Goal: Find specific page/section

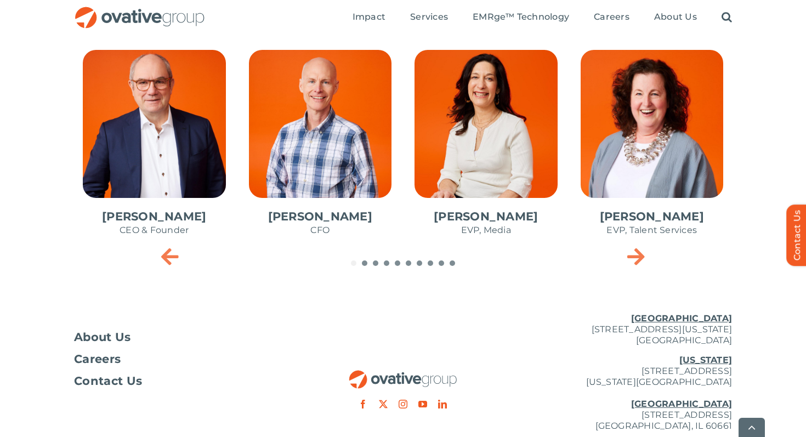
scroll to position [525, 0]
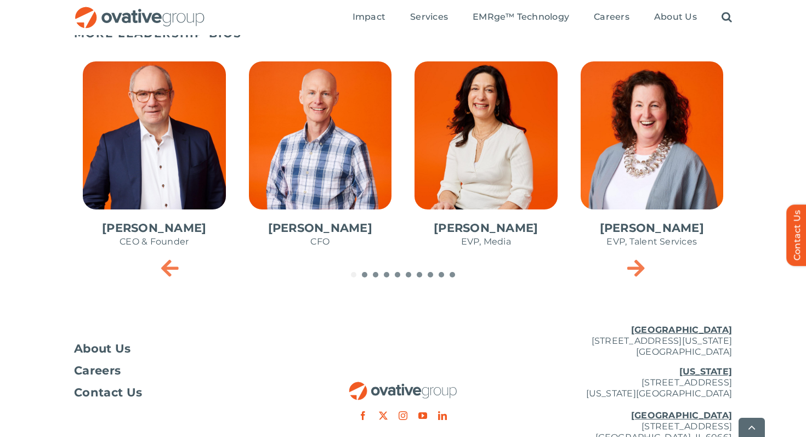
click at [169, 158] on span "1 / 10" at bounding box center [154, 160] width 161 height 215
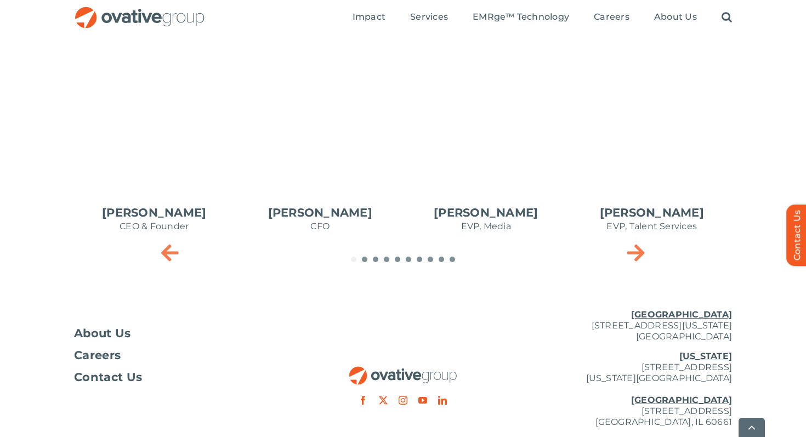
scroll to position [540, 0]
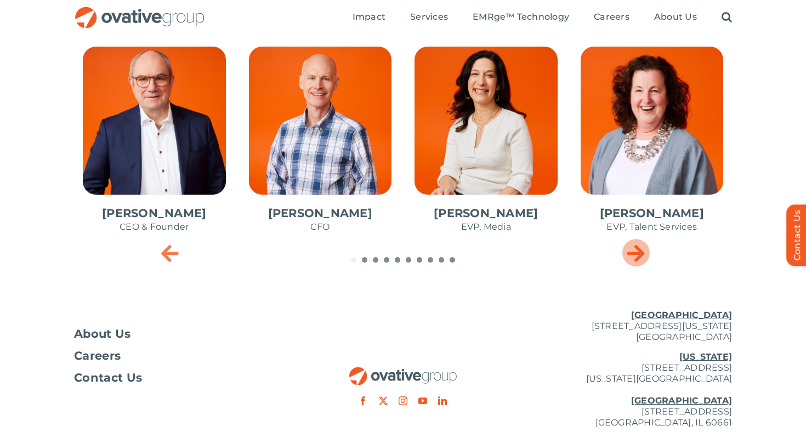
click at [638, 259] on icon "Next slide" at bounding box center [636, 253] width 18 height 22
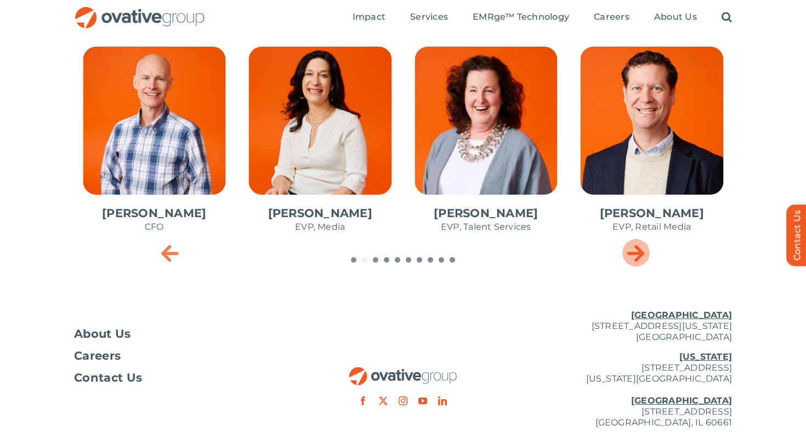
click at [638, 259] on icon "Next slide" at bounding box center [636, 253] width 18 height 22
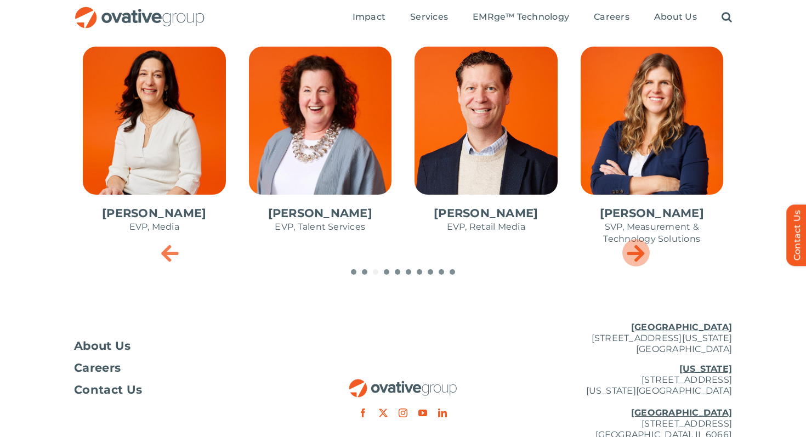
click at [638, 259] on icon "Next slide" at bounding box center [636, 253] width 18 height 22
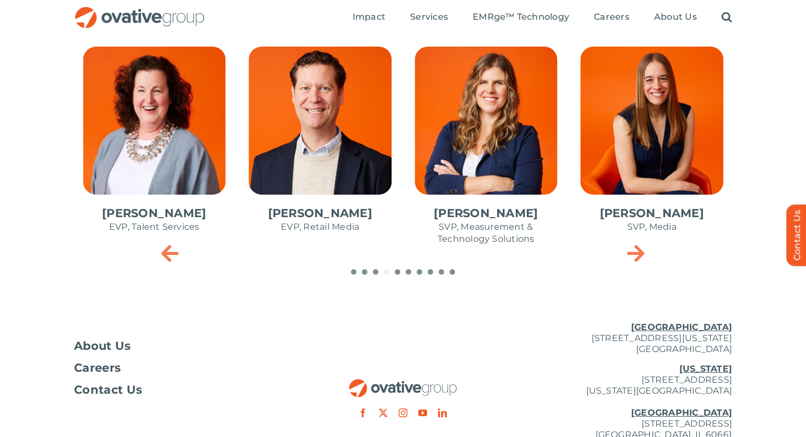
click at [515, 161] on span "6 / 10" at bounding box center [486, 151] width 161 height 227
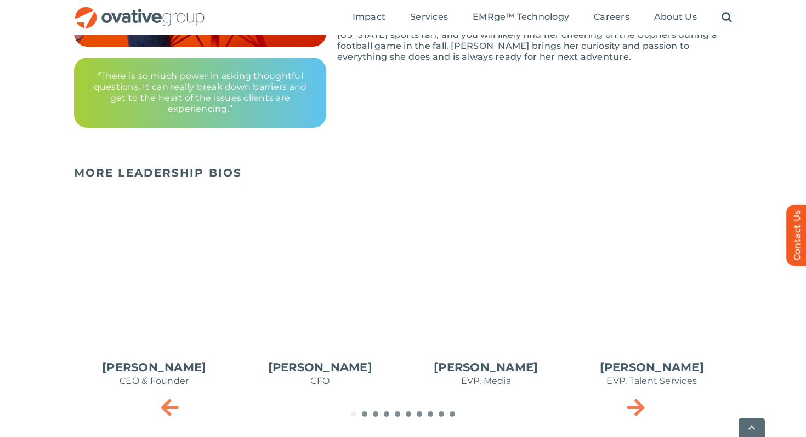
scroll to position [410, 0]
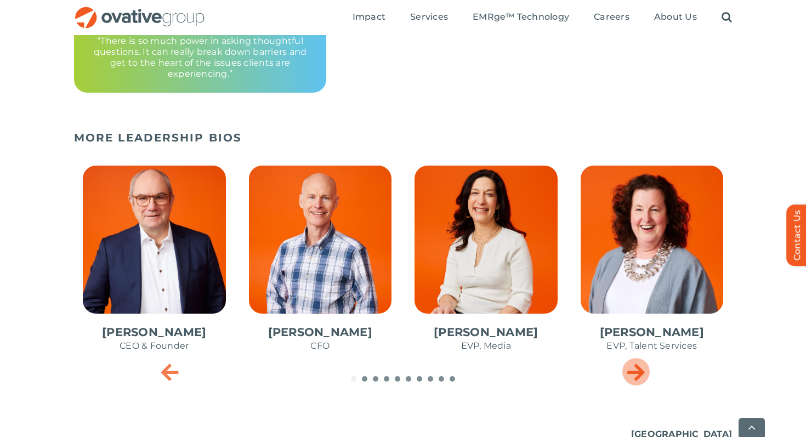
click at [635, 385] on div "Next slide" at bounding box center [635, 371] width 27 height 27
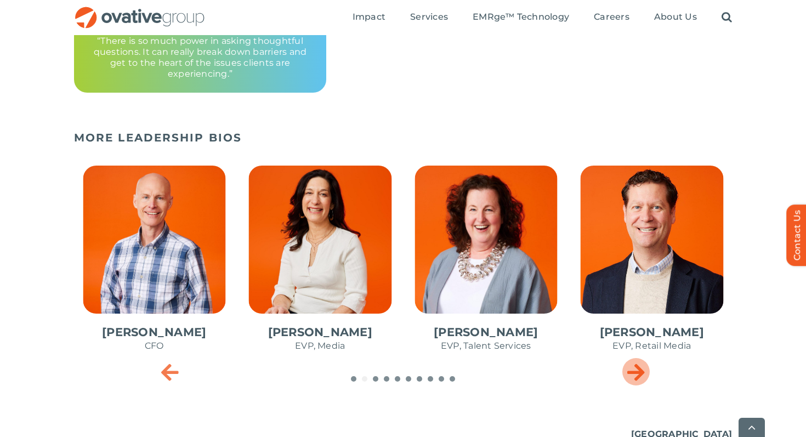
click at [635, 385] on div "Next slide" at bounding box center [635, 371] width 27 height 27
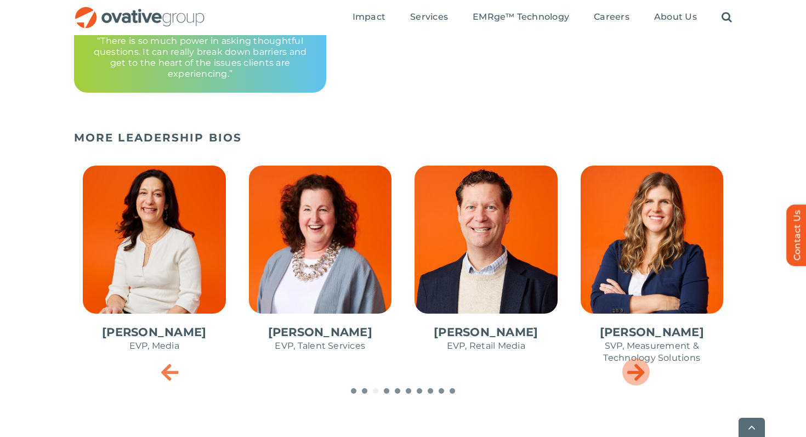
click at [635, 385] on div "Next slide" at bounding box center [635, 371] width 27 height 27
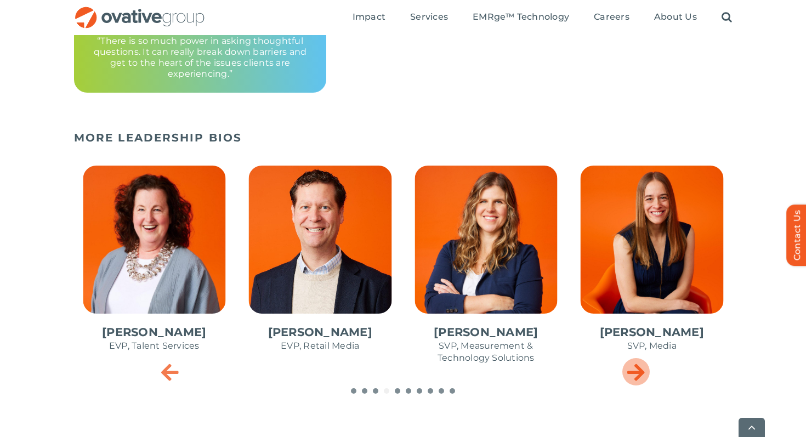
click at [635, 385] on div "Next slide" at bounding box center [635, 371] width 27 height 27
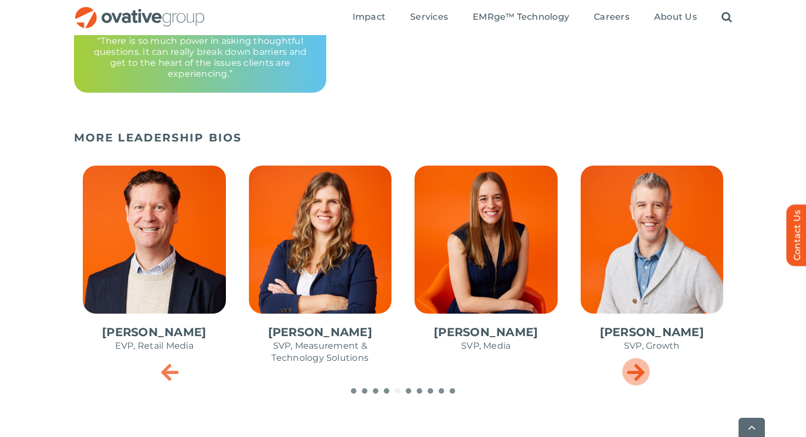
click at [635, 385] on div "Next slide" at bounding box center [635, 371] width 27 height 27
click at [635, 382] on icon "Next slide" at bounding box center [636, 372] width 18 height 22
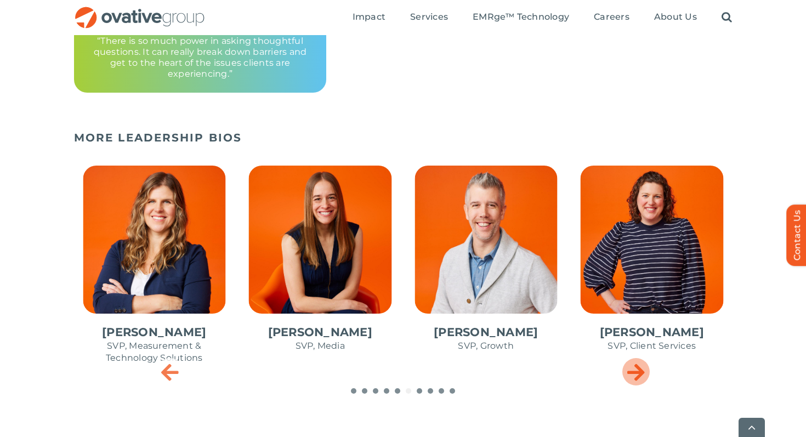
click at [635, 382] on icon "Next slide" at bounding box center [636, 372] width 18 height 22
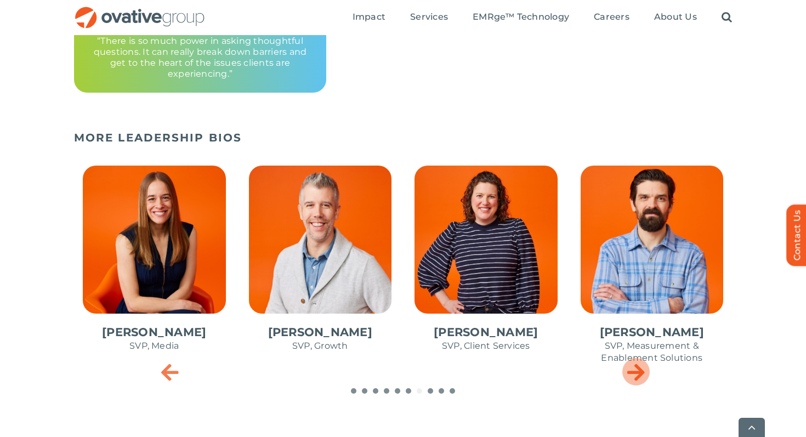
click at [635, 382] on icon "Next slide" at bounding box center [636, 372] width 18 height 22
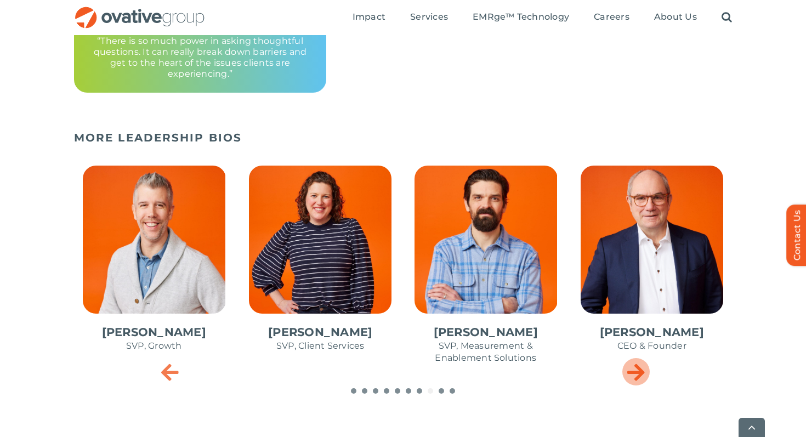
click at [635, 382] on icon "Next slide" at bounding box center [636, 372] width 18 height 22
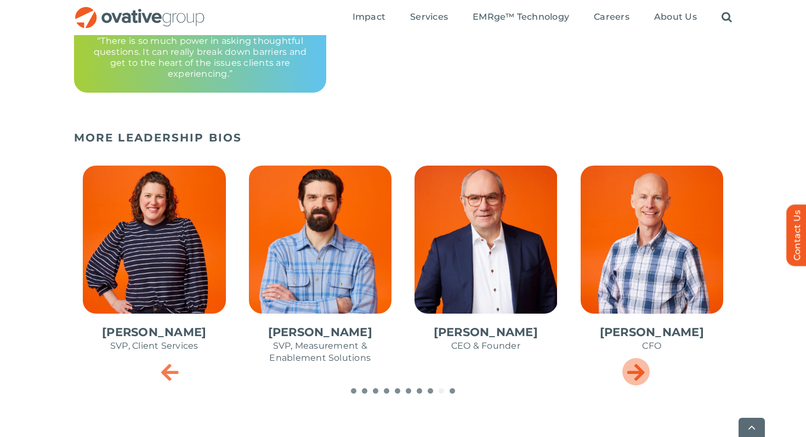
click at [635, 382] on icon "Next slide" at bounding box center [636, 372] width 18 height 22
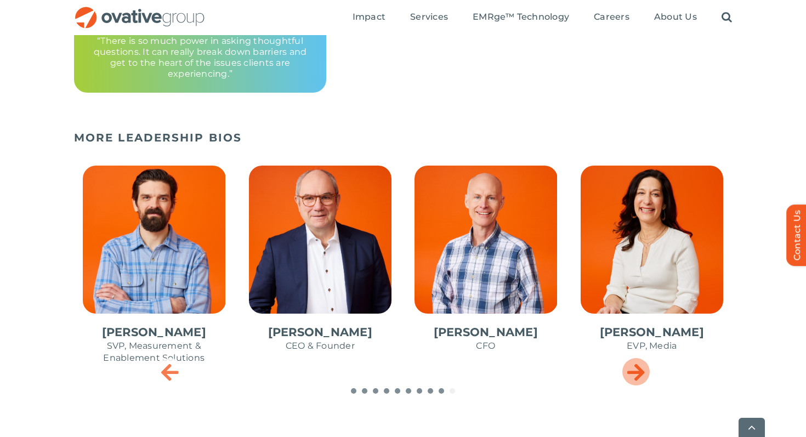
click at [635, 382] on icon "Next slide" at bounding box center [636, 372] width 18 height 22
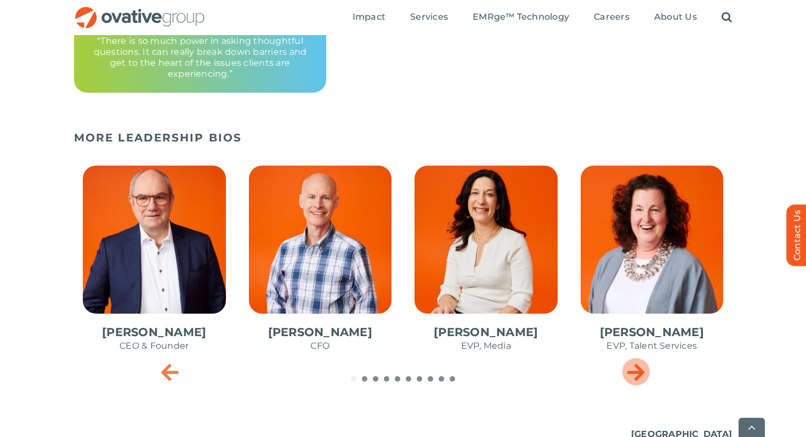
click at [635, 382] on icon "Next slide" at bounding box center [636, 372] width 18 height 22
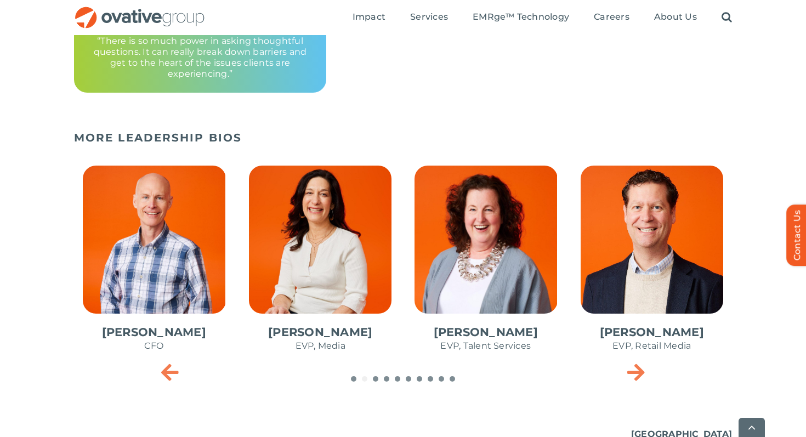
scroll to position [584, 0]
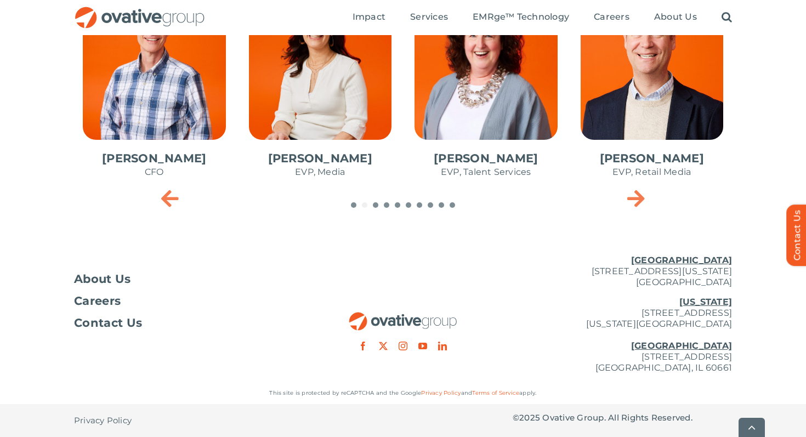
click at [133, 16] on img "OG_Full_horizontal_RGB" at bounding box center [140, 18] width 132 height 22
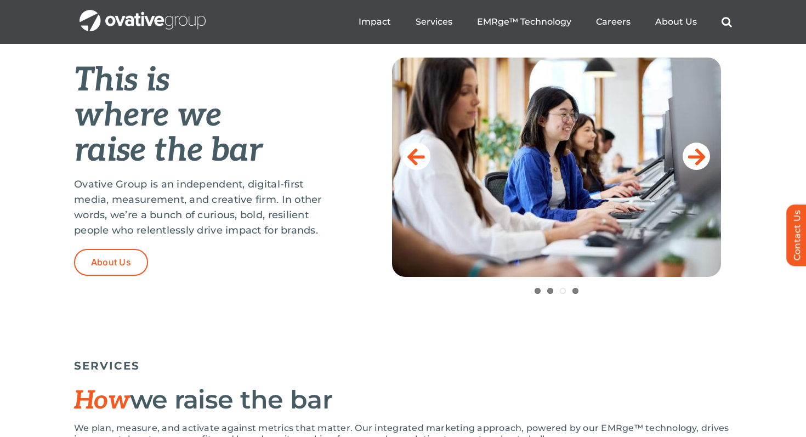
scroll to position [422, 0]
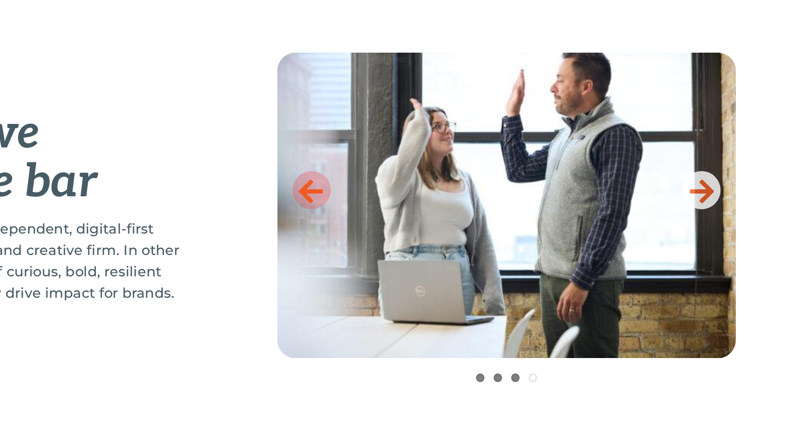
click at [418, 190] on icon at bounding box center [416, 188] width 18 height 22
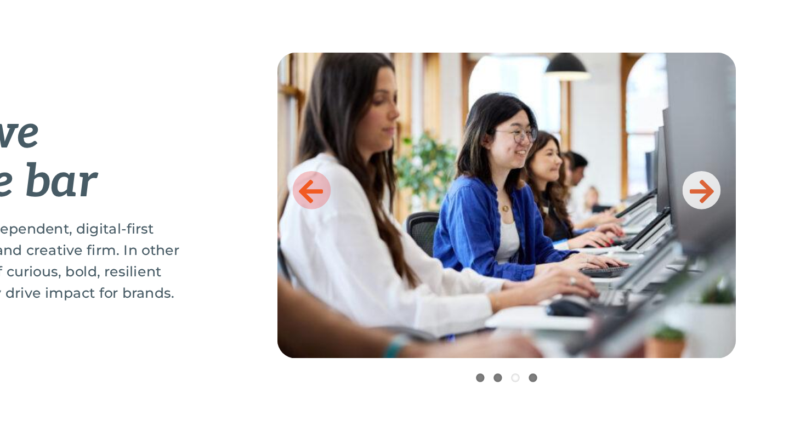
click at [425, 193] on link at bounding box center [416, 187] width 27 height 27
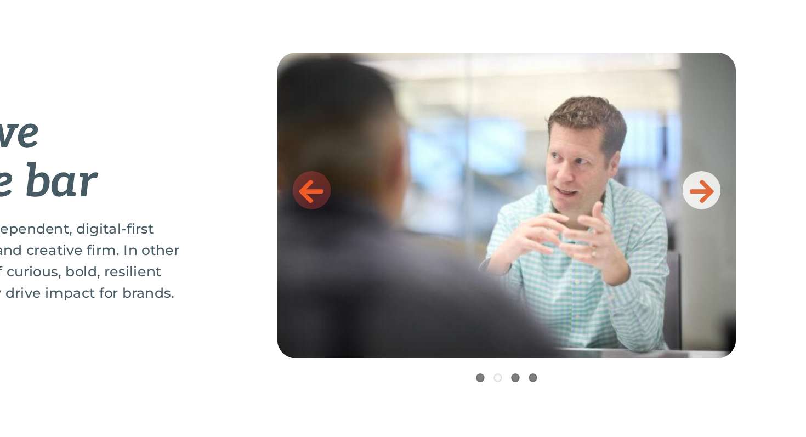
click at [427, 194] on link at bounding box center [416, 187] width 27 height 27
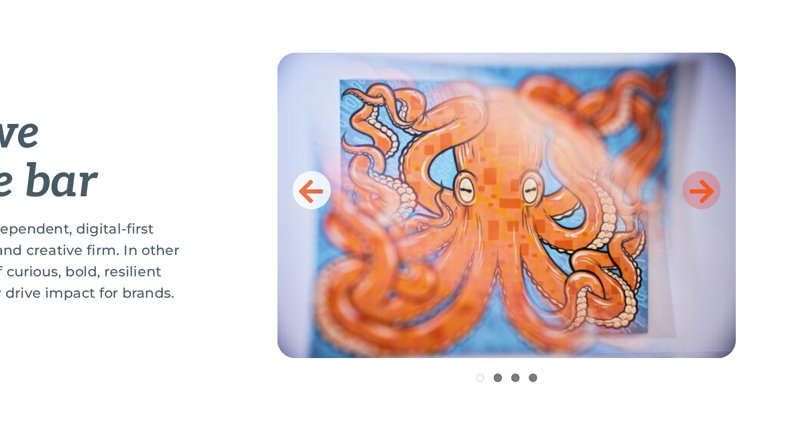
click at [699, 182] on icon at bounding box center [697, 188] width 18 height 22
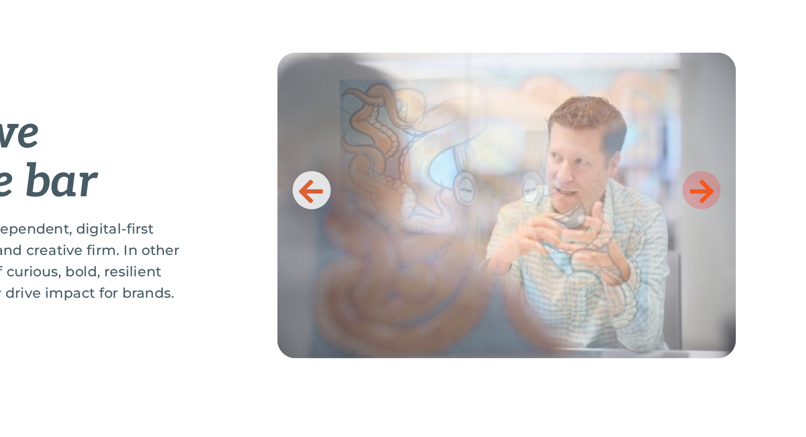
click at [699, 182] on icon at bounding box center [697, 188] width 18 height 22
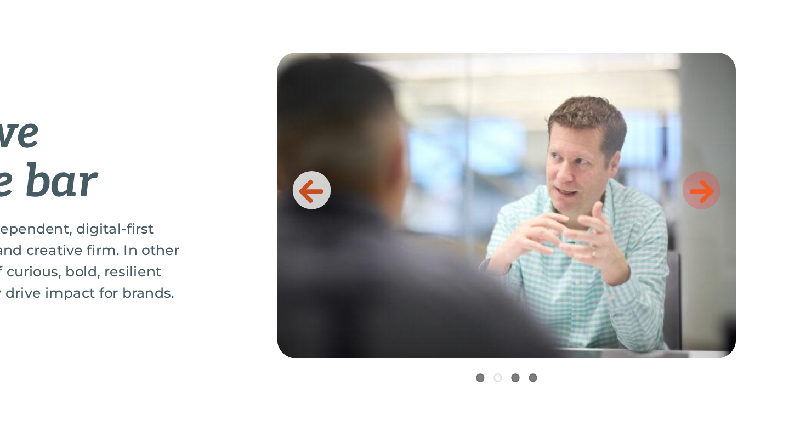
click at [700, 183] on icon at bounding box center [697, 188] width 18 height 22
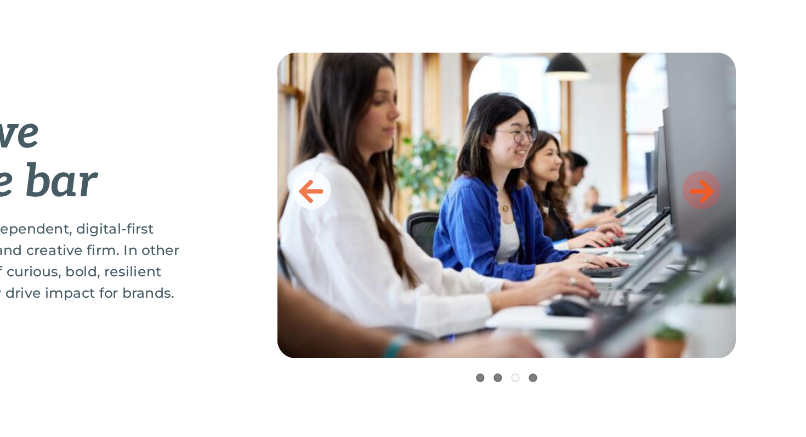
click at [701, 184] on icon at bounding box center [697, 188] width 18 height 22
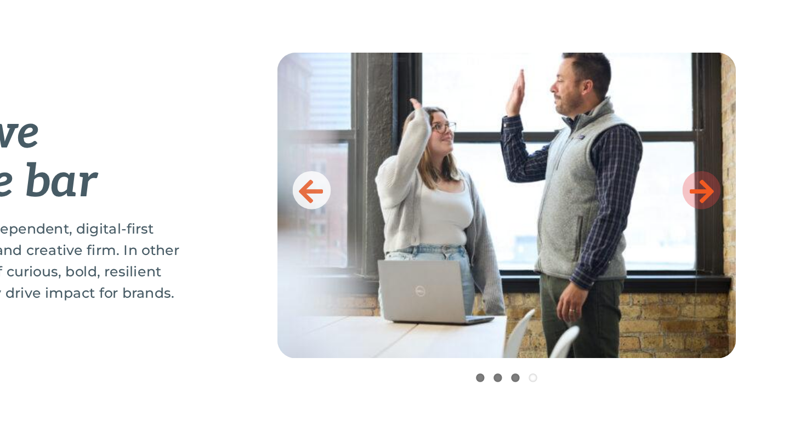
click at [701, 184] on icon at bounding box center [697, 188] width 18 height 22
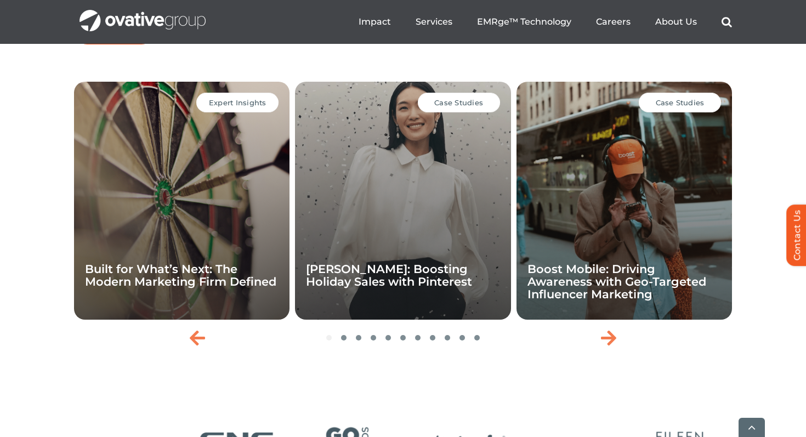
scroll to position [2419, 0]
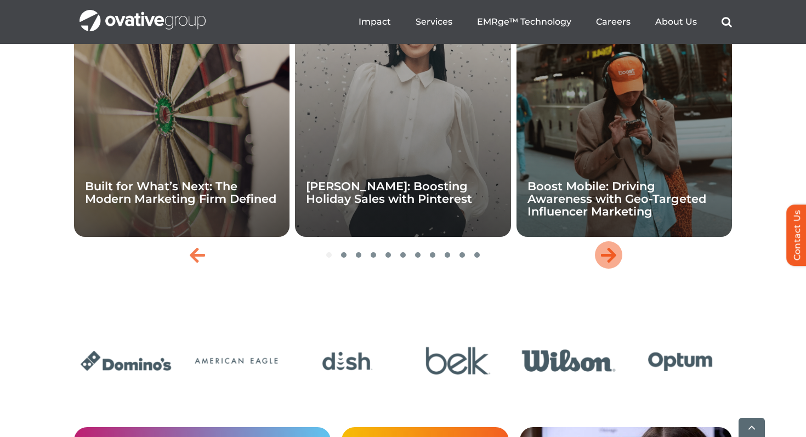
click at [613, 264] on icon "Next slide" at bounding box center [608, 255] width 15 height 18
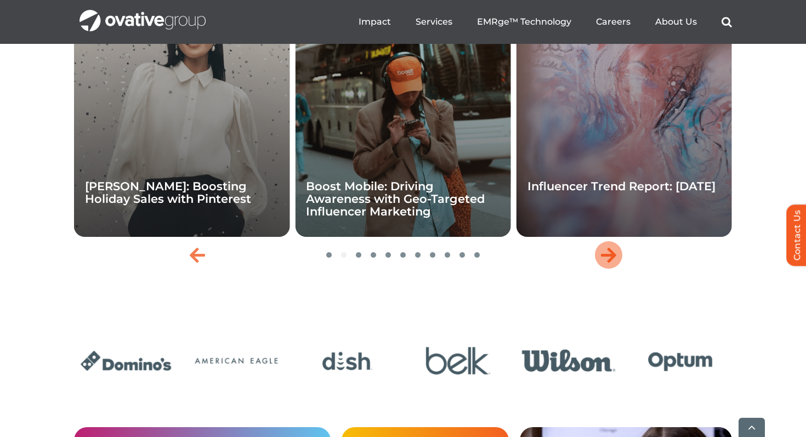
click at [613, 264] on icon "Next slide" at bounding box center [608, 255] width 15 height 18
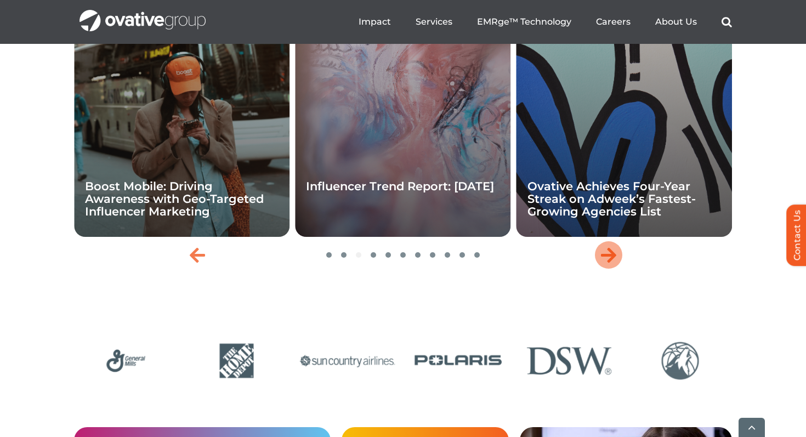
click at [613, 264] on icon "Next slide" at bounding box center [608, 255] width 15 height 18
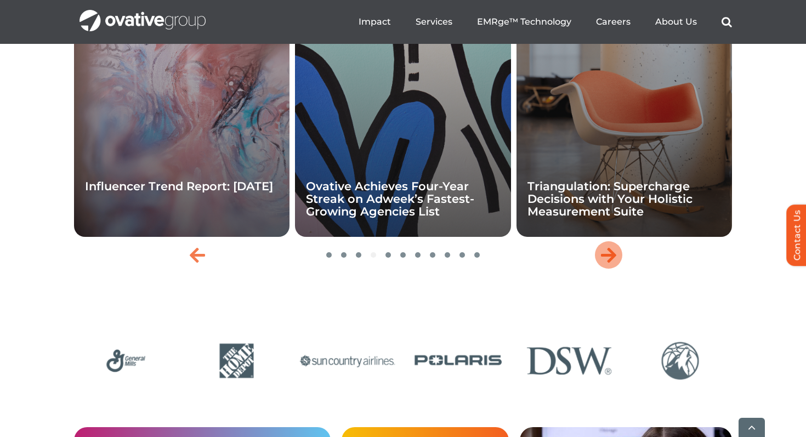
click at [613, 264] on icon "Next slide" at bounding box center [608, 255] width 15 height 18
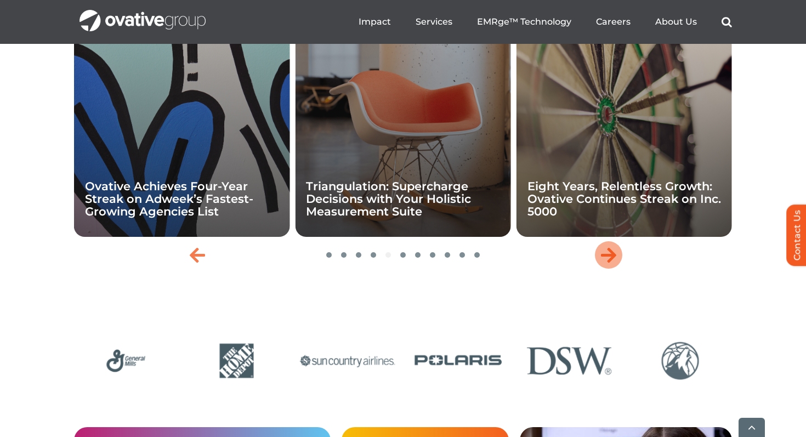
click at [613, 264] on icon "Next slide" at bounding box center [608, 255] width 15 height 18
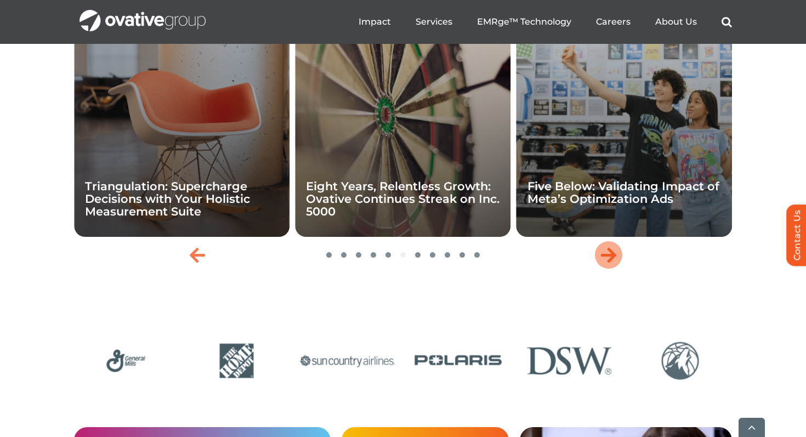
click at [613, 264] on icon "Next slide" at bounding box center [608, 255] width 15 height 18
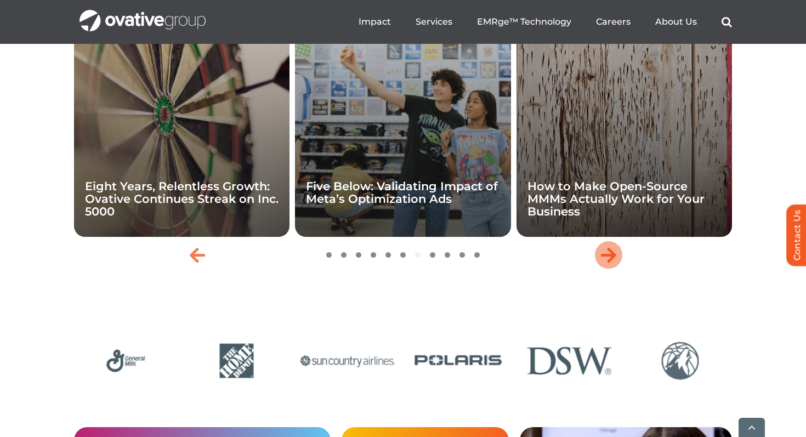
click at [613, 264] on icon "Next slide" at bounding box center [608, 255] width 15 height 18
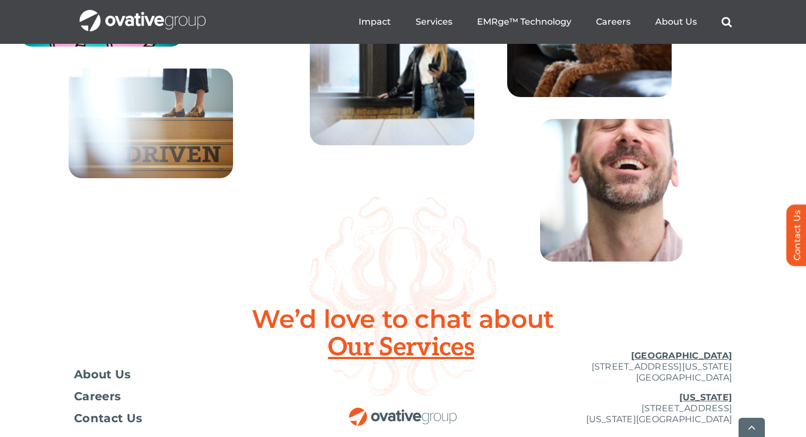
scroll to position [4046, 0]
